Goal: Transaction & Acquisition: Purchase product/service

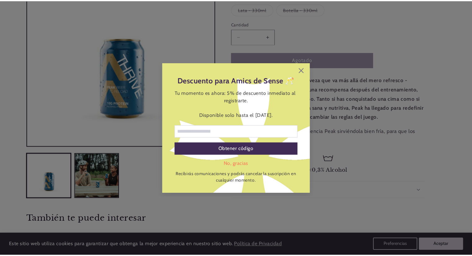
scroll to position [0, 413]
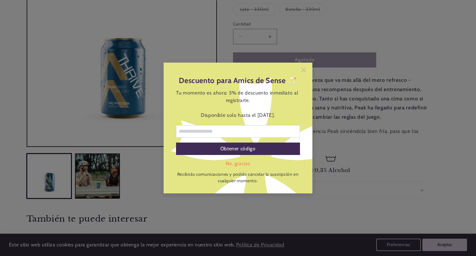
click at [305, 69] on icon at bounding box center [303, 70] width 5 height 5
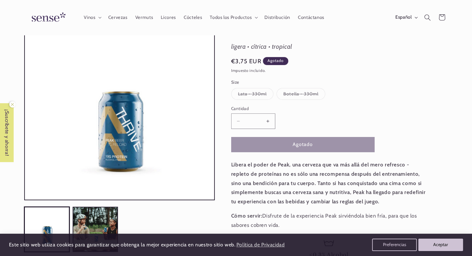
scroll to position [43, 0]
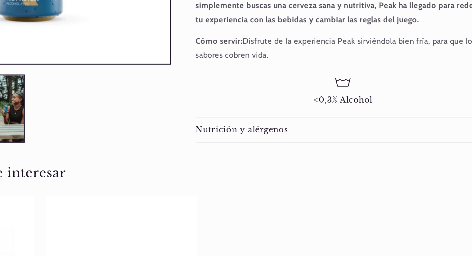
scroll to position [172, 0]
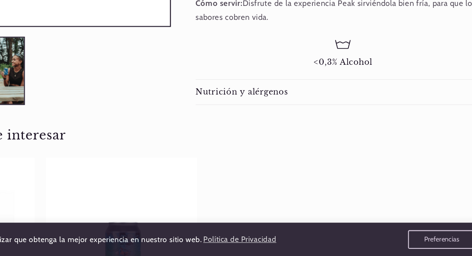
click at [323, 124] on span "<0,3% Alcohol" at bounding box center [328, 127] width 39 height 7
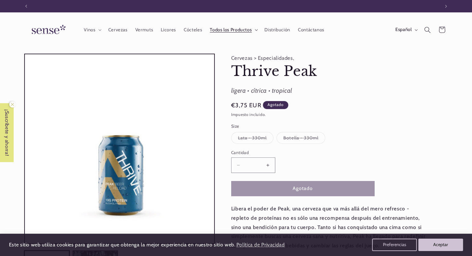
scroll to position [0, 0]
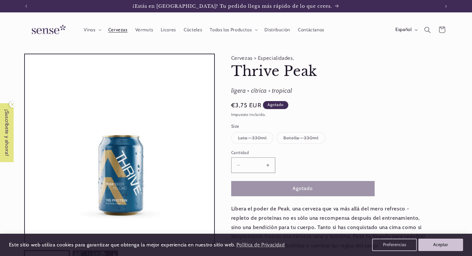
click at [120, 29] on span "Cervezas" at bounding box center [117, 30] width 19 height 6
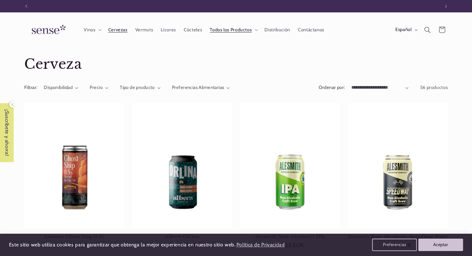
scroll to position [0, 413]
